Goal: Check status

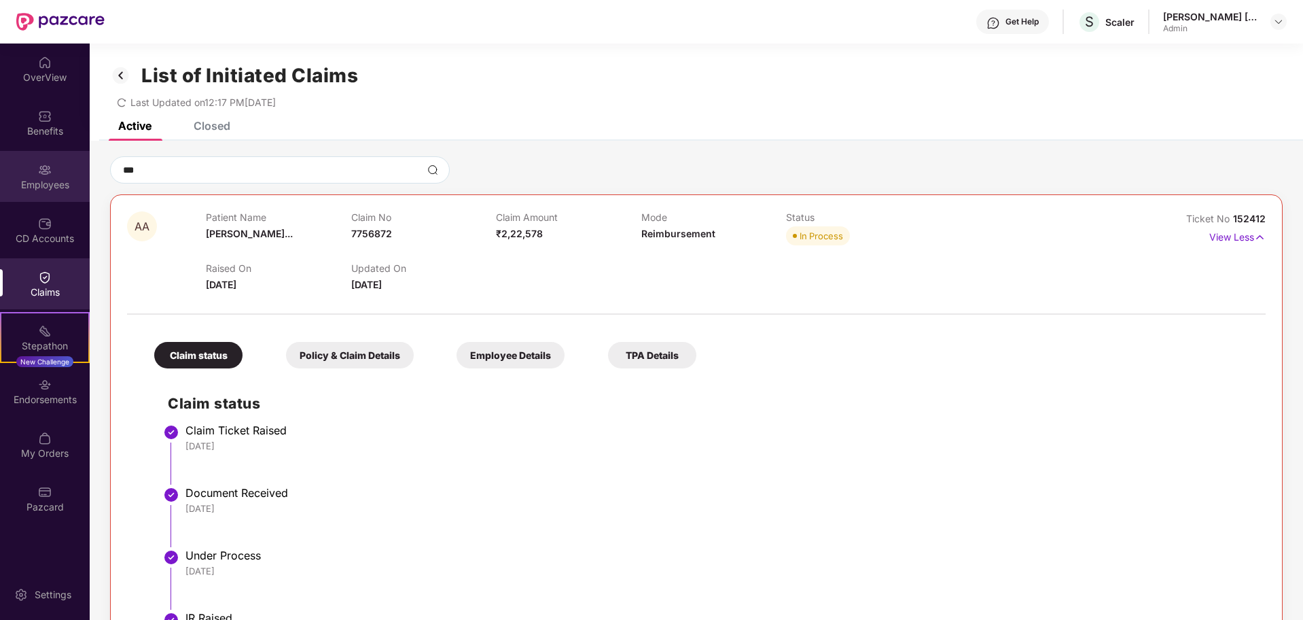
click at [42, 173] on img at bounding box center [45, 170] width 14 height 14
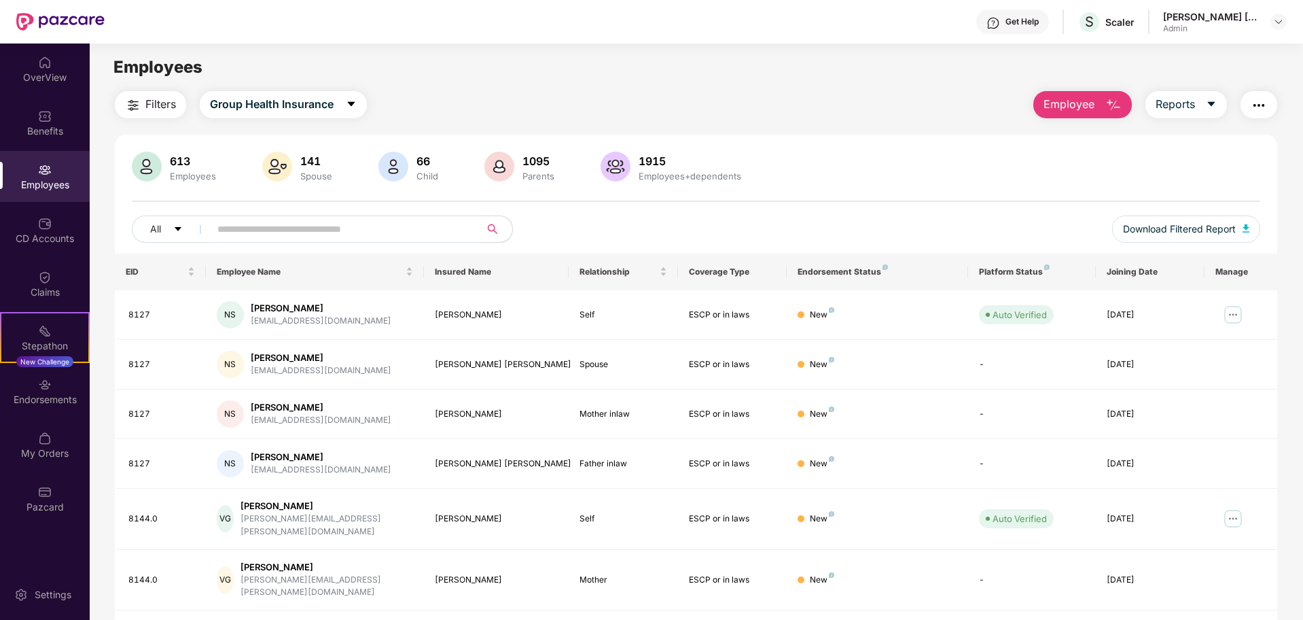
click at [272, 240] on span at bounding box center [340, 228] width 279 height 27
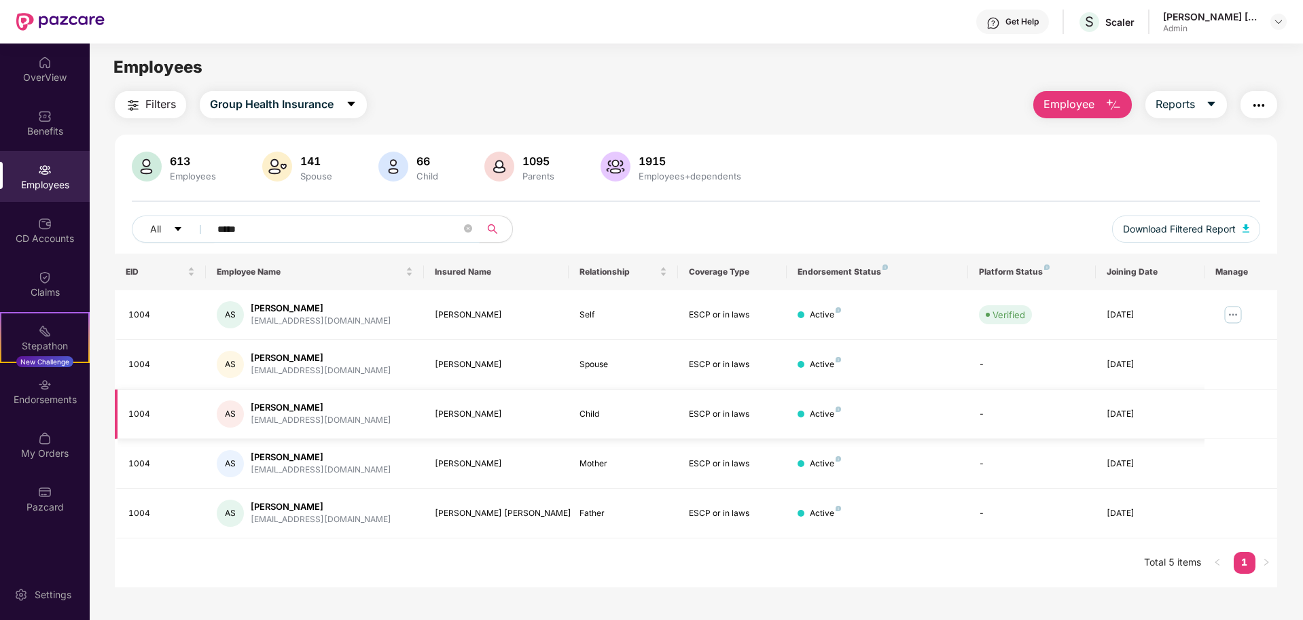
type input "*****"
click at [571, 428] on td "Child" at bounding box center [623, 414] width 109 height 50
click at [596, 480] on td "Mother" at bounding box center [623, 464] width 109 height 50
click at [596, 511] on div "Father" at bounding box center [622, 513] width 87 height 13
click at [626, 486] on td "Mother" at bounding box center [623, 464] width 109 height 50
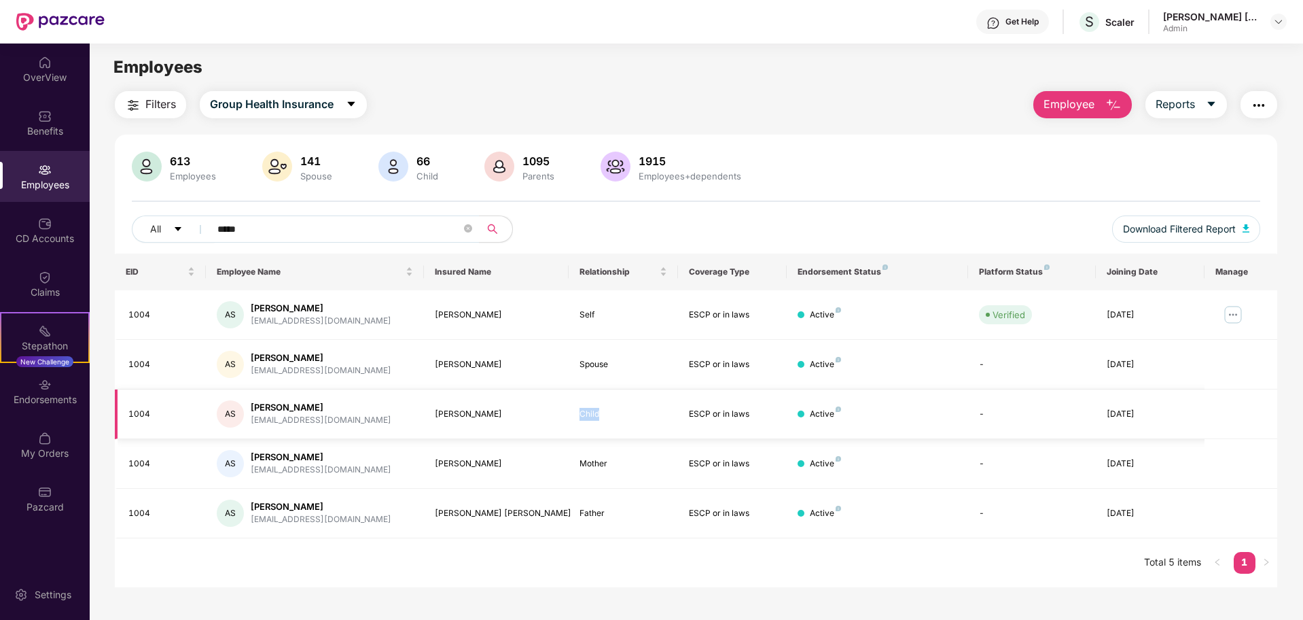
drag, startPoint x: 582, startPoint y: 415, endPoint x: 615, endPoint y: 416, distance: 32.6
click at [609, 416] on div "Child" at bounding box center [622, 414] width 87 height 13
click at [615, 416] on div "Child" at bounding box center [622, 414] width 87 height 13
click at [44, 279] on img at bounding box center [45, 277] width 14 height 14
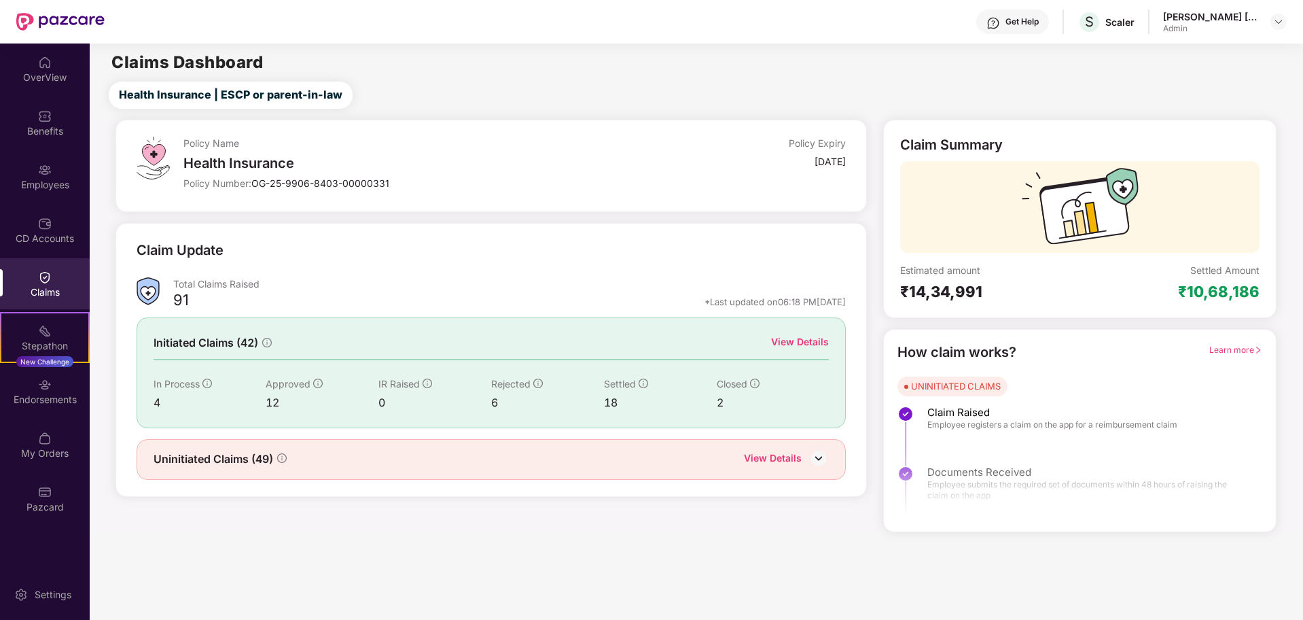
click at [809, 342] on div "View Details" at bounding box center [800, 341] width 58 height 15
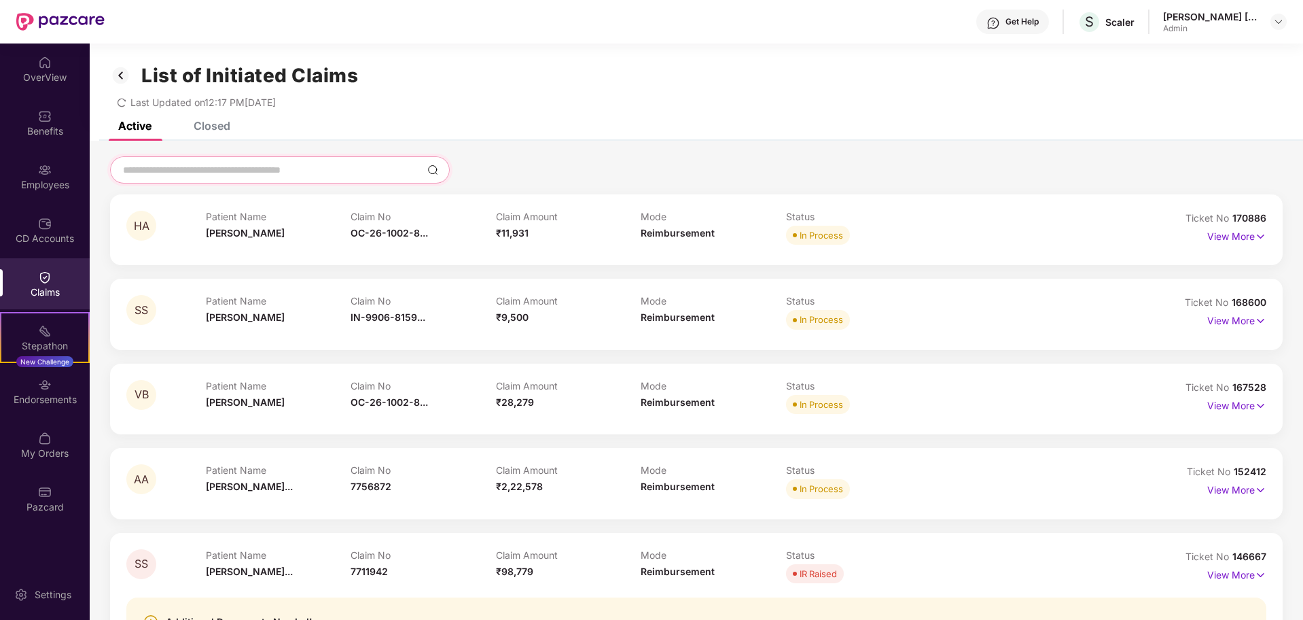
click at [300, 173] on input at bounding box center [272, 170] width 300 height 14
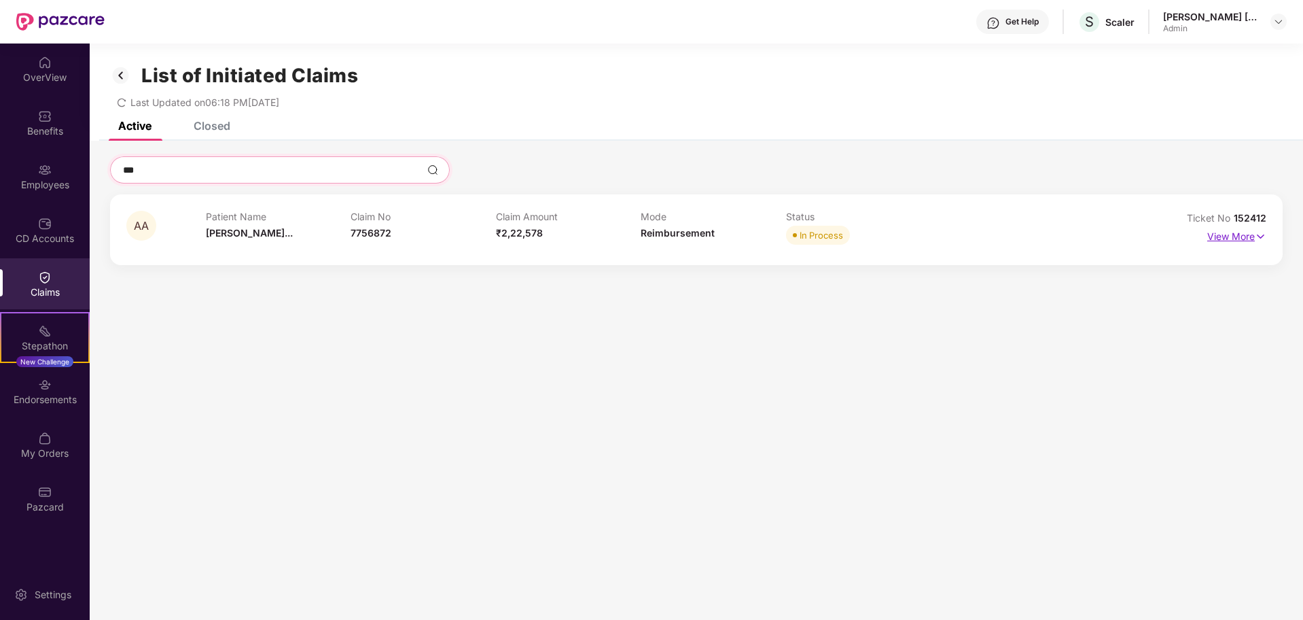
type input "***"
click at [1207, 232] on p "View More" at bounding box center [1236, 235] width 59 height 18
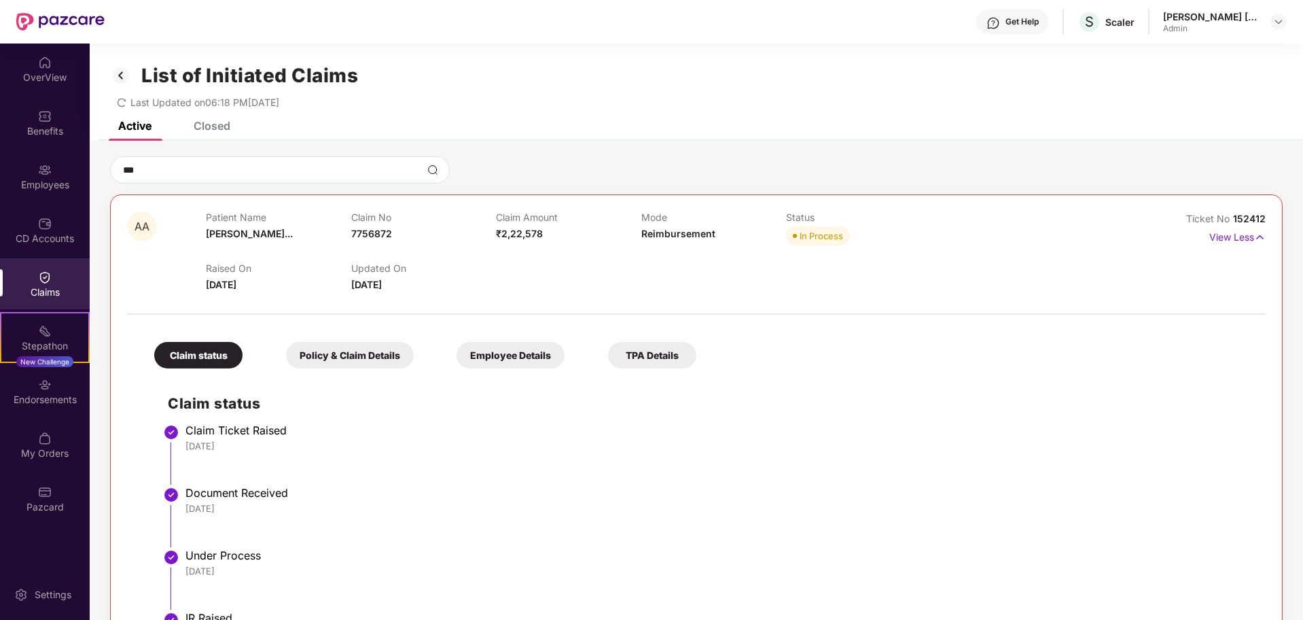
drag, startPoint x: 313, startPoint y: 266, endPoint x: 354, endPoint y: 268, distance: 40.8
click at [313, 265] on p "Raised On" at bounding box center [278, 268] width 145 height 12
click at [361, 266] on p "Updated On" at bounding box center [423, 268] width 145 height 12
click at [417, 266] on p "Updated On" at bounding box center [423, 268] width 145 height 12
click at [659, 251] on div "Raised On 23 June 2025 Updated On 25 Aug 2025" at bounding box center [641, 270] width 870 height 43
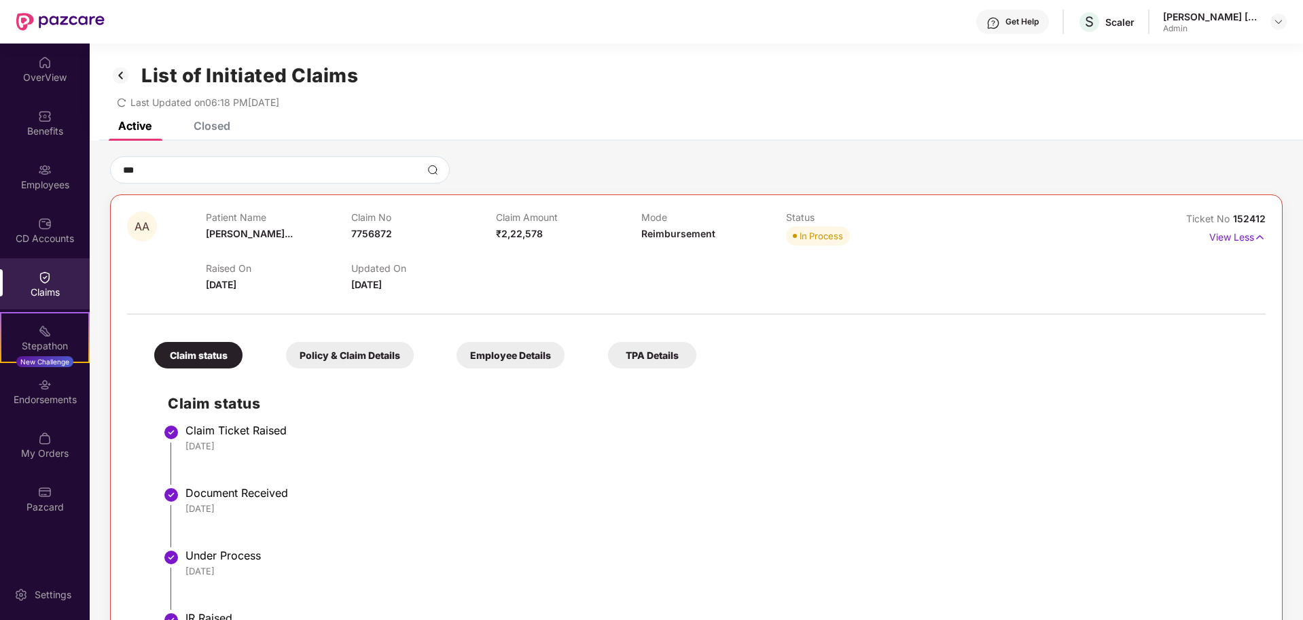
click at [923, 246] on div "Status In Process" at bounding box center [858, 229] width 145 height 37
click at [863, 238] on div "In Process" at bounding box center [858, 235] width 145 height 19
click at [1056, 273] on div "Raised On 23 June 2025 Updated On 25 Aug 2025" at bounding box center [641, 270] width 870 height 43
drag, startPoint x: 354, startPoint y: 283, endPoint x: 423, endPoint y: 280, distance: 68.7
click at [423, 280] on div "Updated On 25 Aug 2025" at bounding box center [423, 277] width 145 height 30
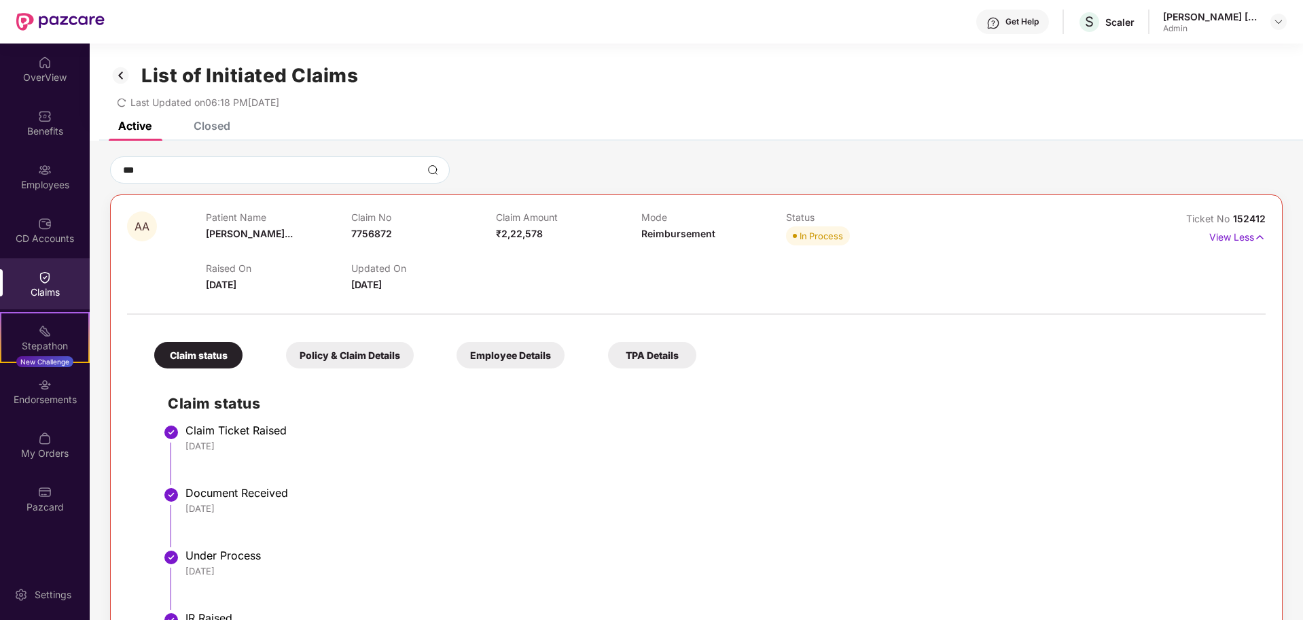
click at [423, 280] on div "Updated On 25 Aug 2025" at bounding box center [423, 277] width 145 height 30
click at [579, 304] on div at bounding box center [696, 307] width 1139 height 29
click at [458, 264] on p "Updated On" at bounding box center [423, 268] width 145 height 12
